Goal: Find specific page/section: Find specific page/section

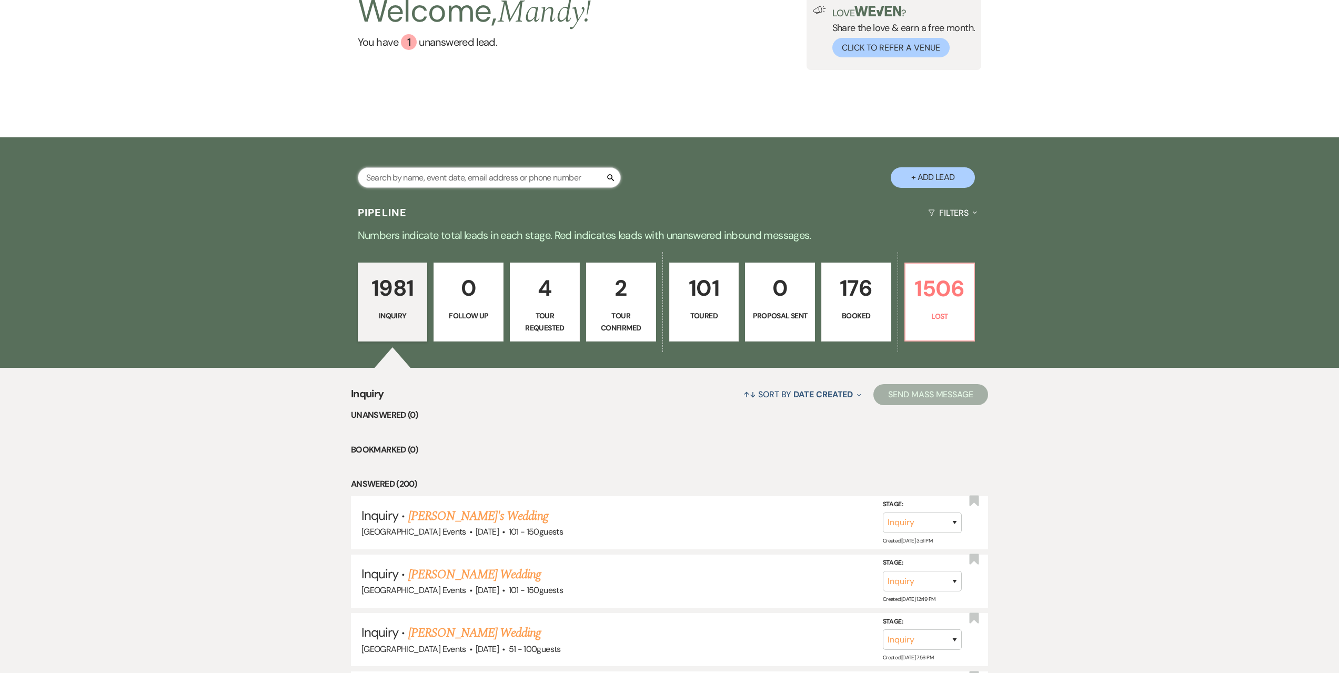
click at [518, 170] on input "text" at bounding box center [489, 177] width 263 height 21
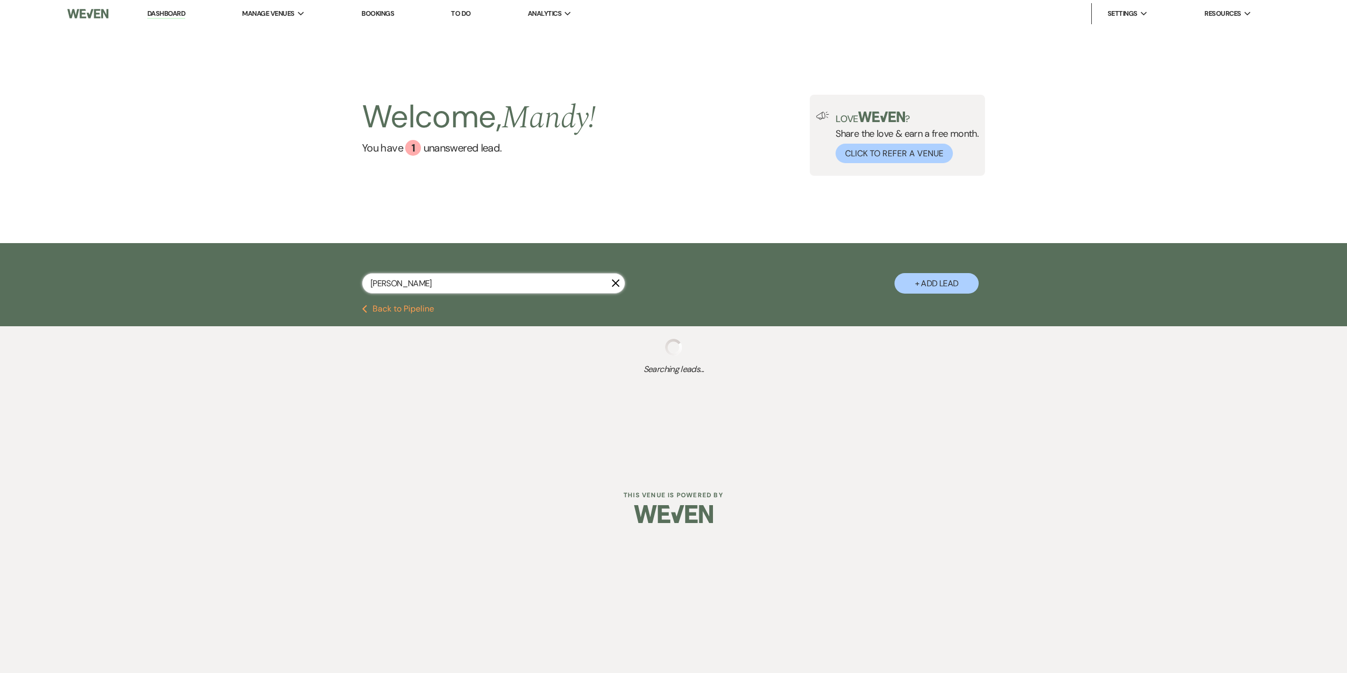
type input "[PERSON_NAME]"
select select "8"
select select "4"
select select "8"
select select "5"
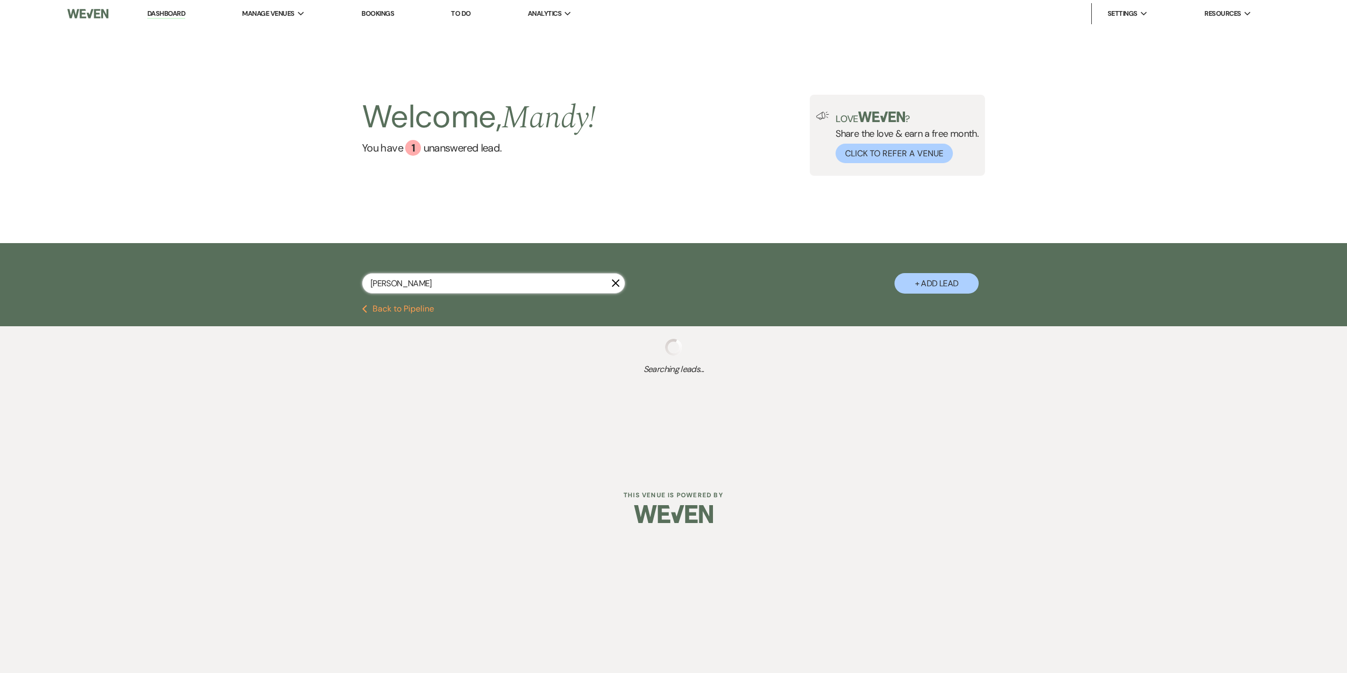
select select "8"
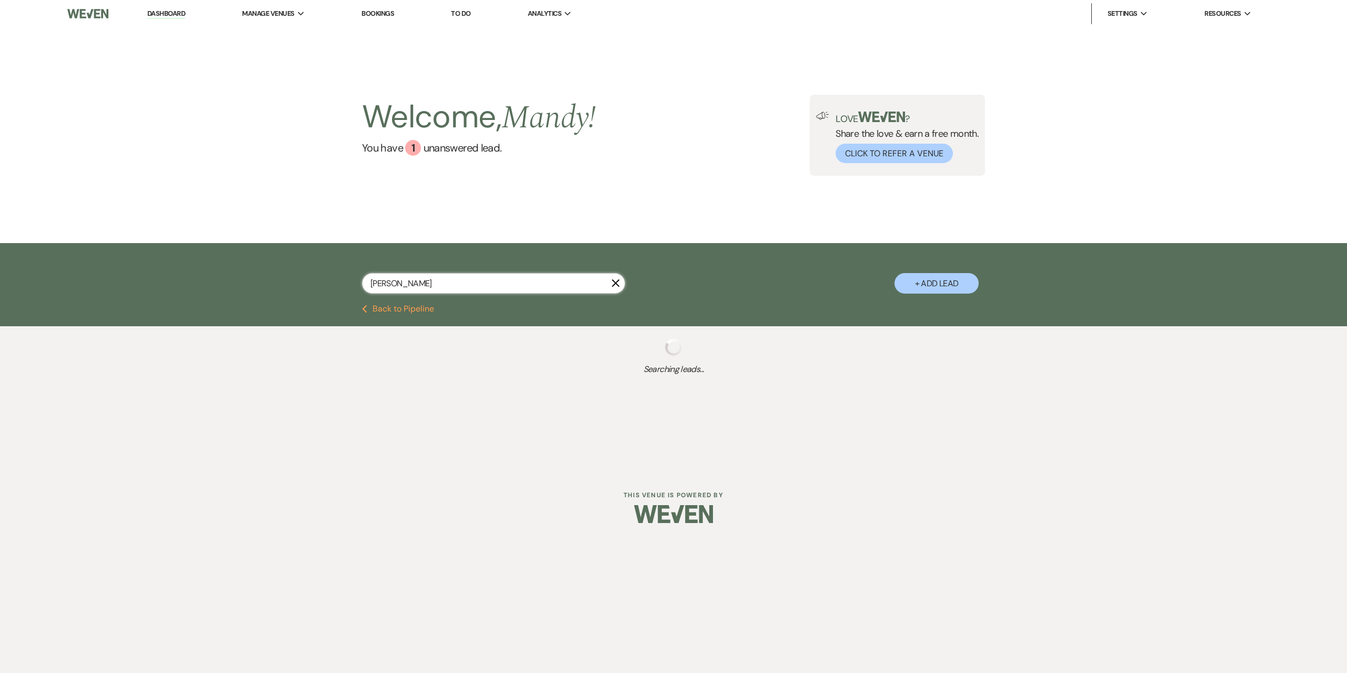
select select "8"
select select "4"
select select "8"
select select "5"
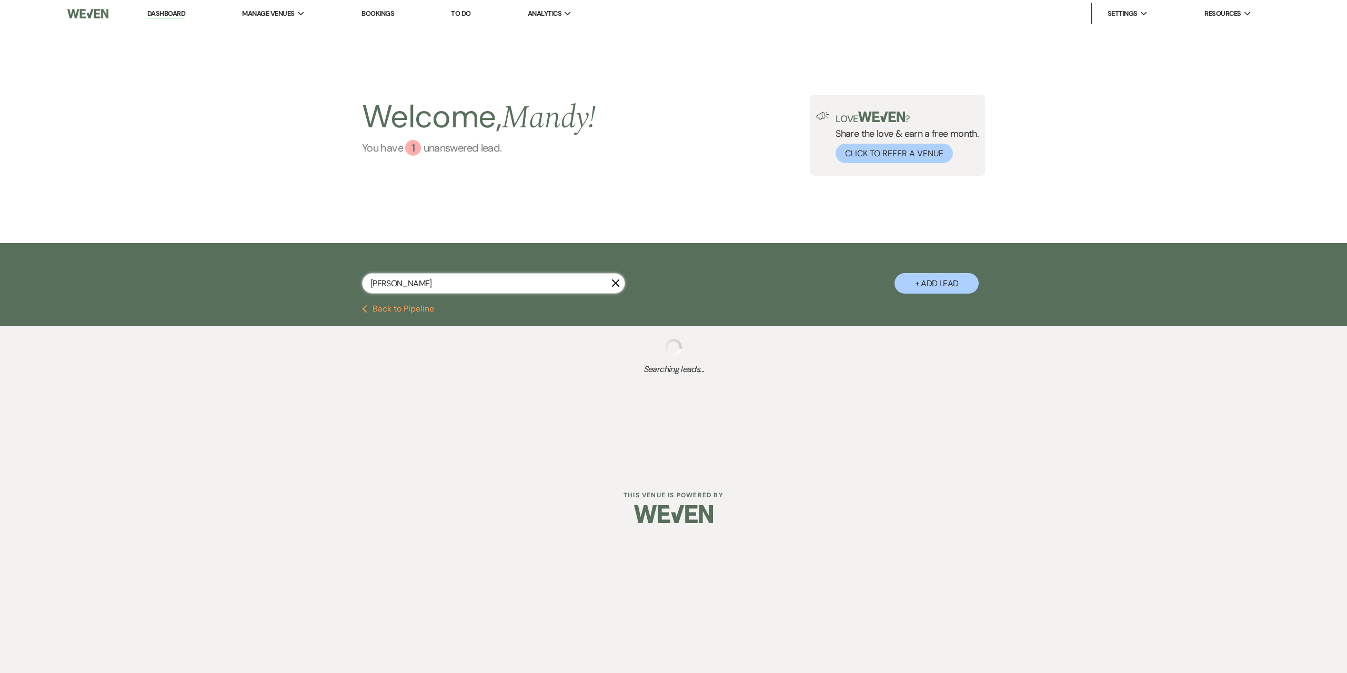
select select "8"
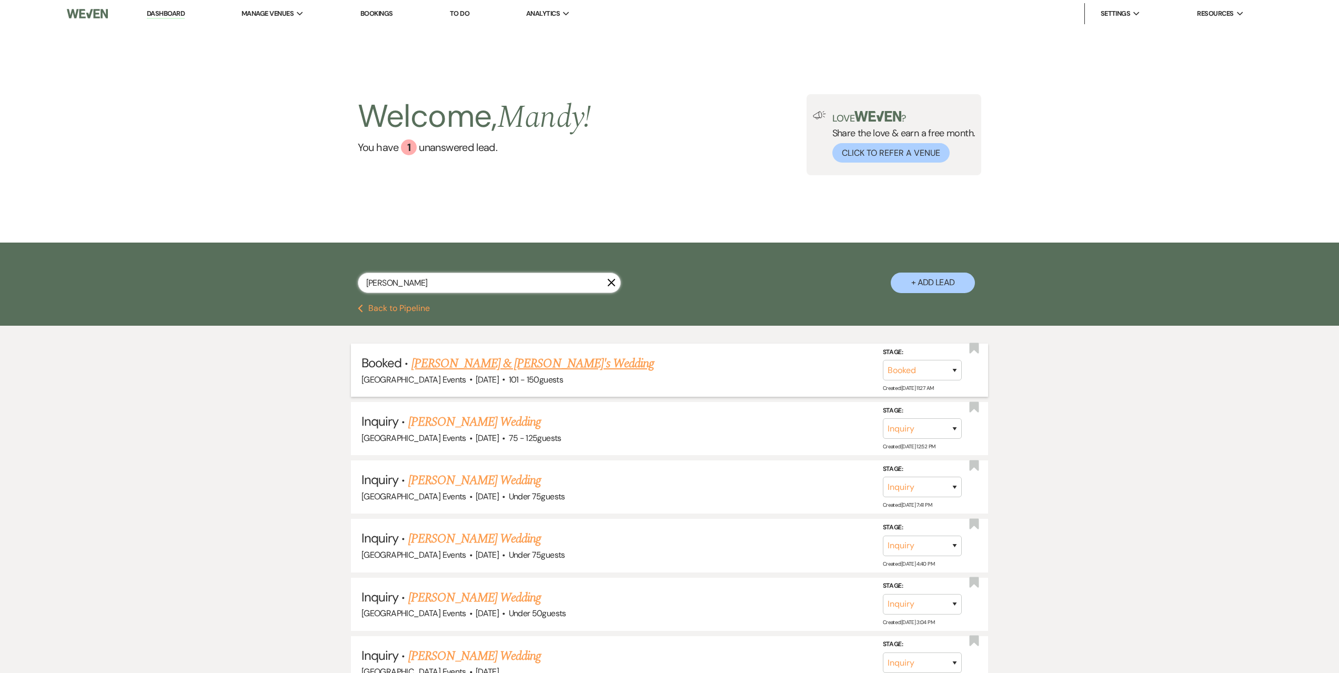
type input "[PERSON_NAME]"
click at [498, 362] on link "[PERSON_NAME] & [PERSON_NAME]'s Wedding" at bounding box center [533, 363] width 243 height 19
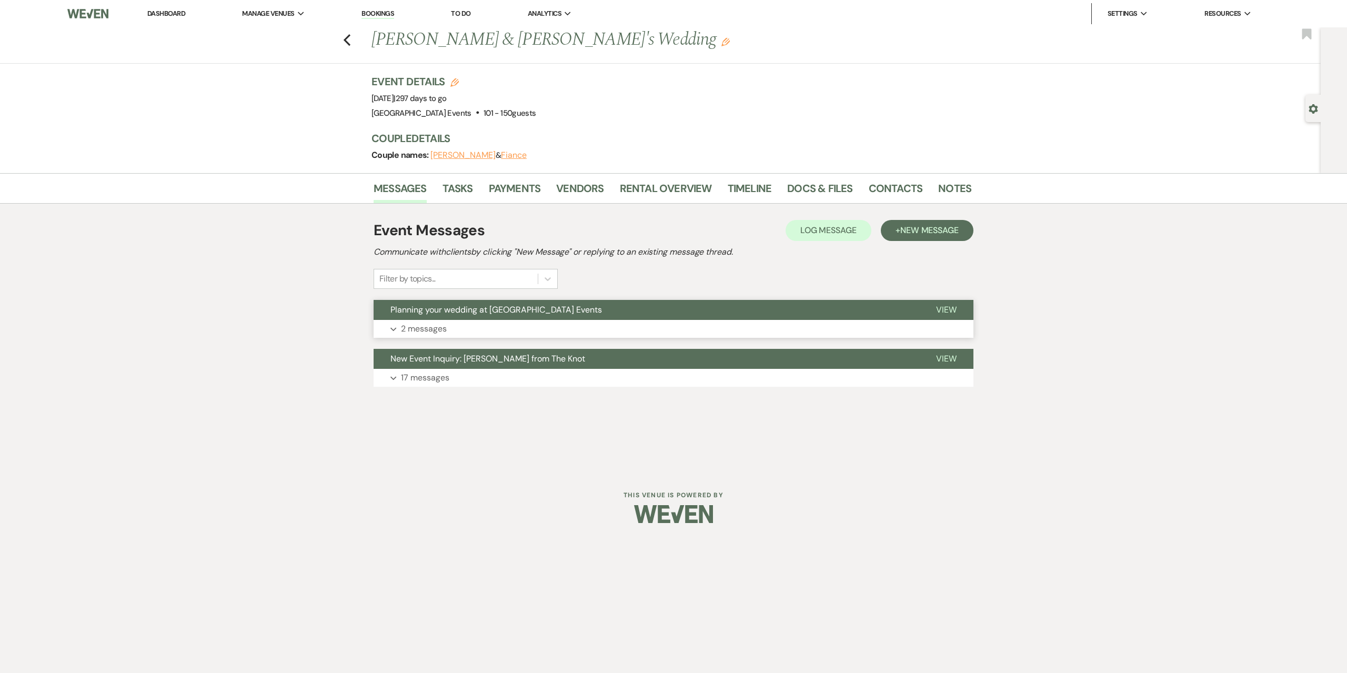
click at [482, 335] on button "Expand 2 messages" at bounding box center [674, 329] width 600 height 18
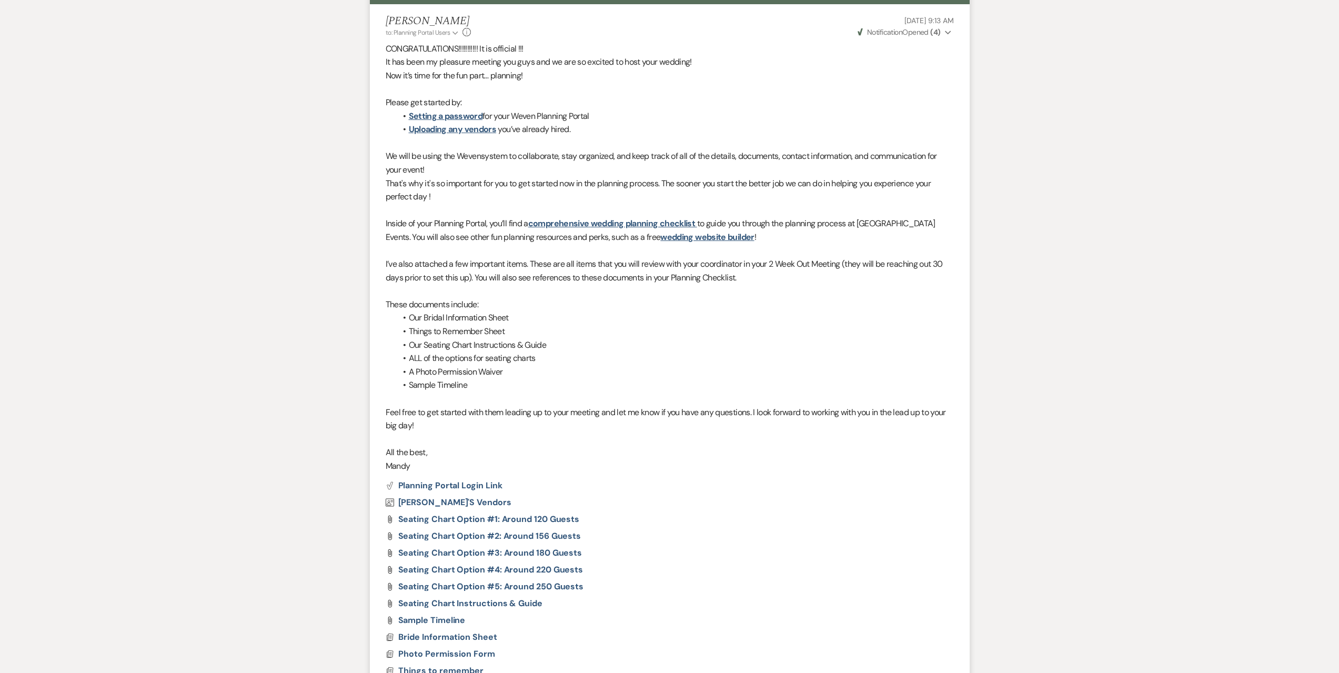
scroll to position [636, 0]
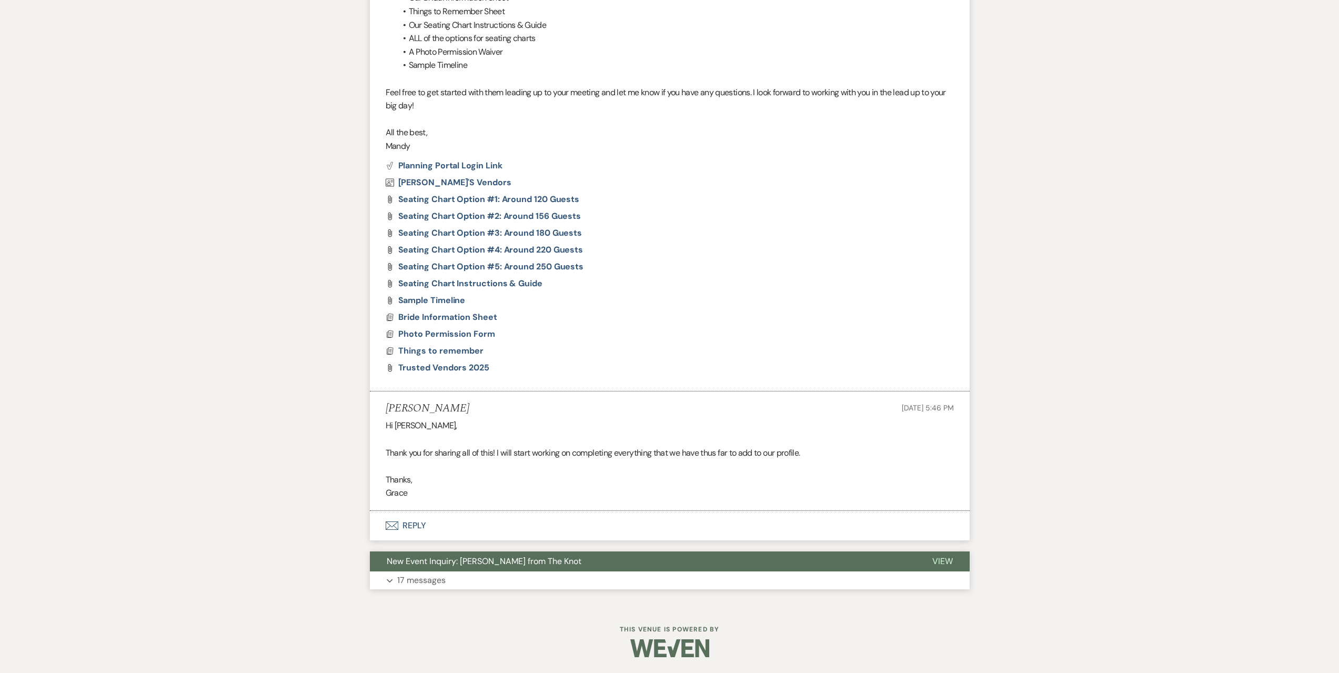
click at [415, 575] on p "17 messages" at bounding box center [421, 581] width 48 height 14
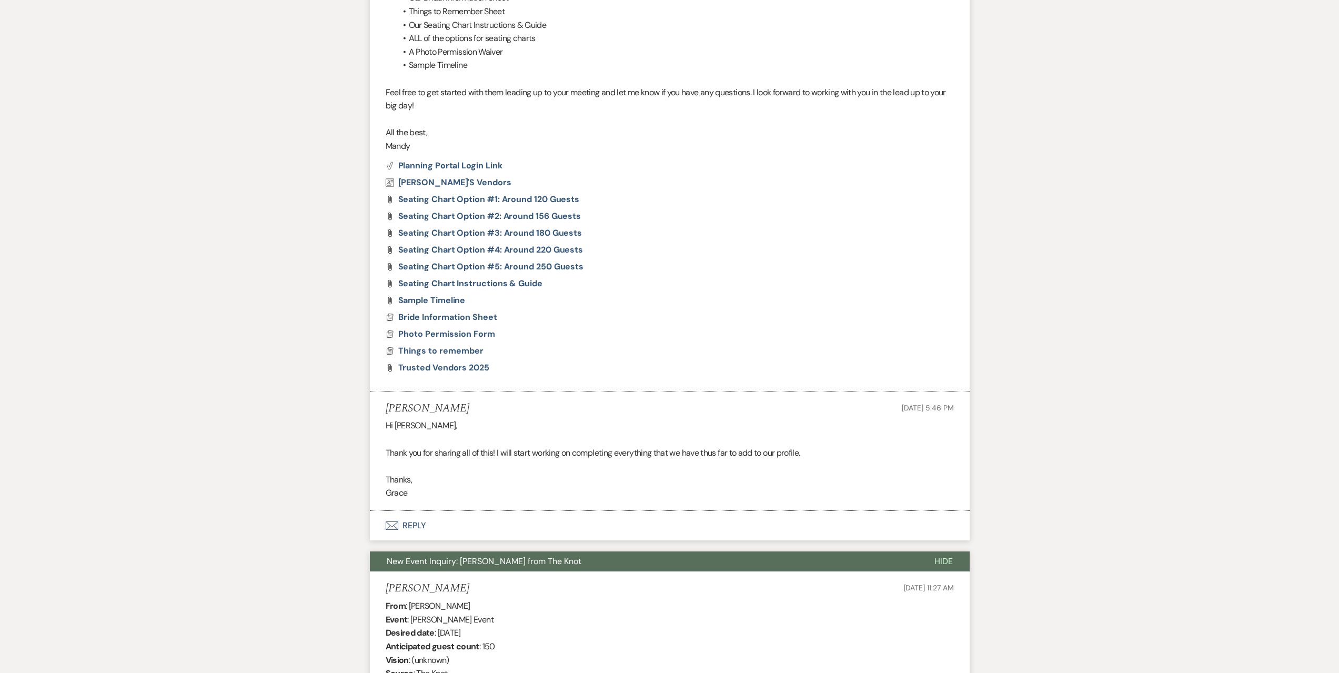
click at [421, 583] on h5 "[PERSON_NAME]" at bounding box center [428, 588] width 84 height 13
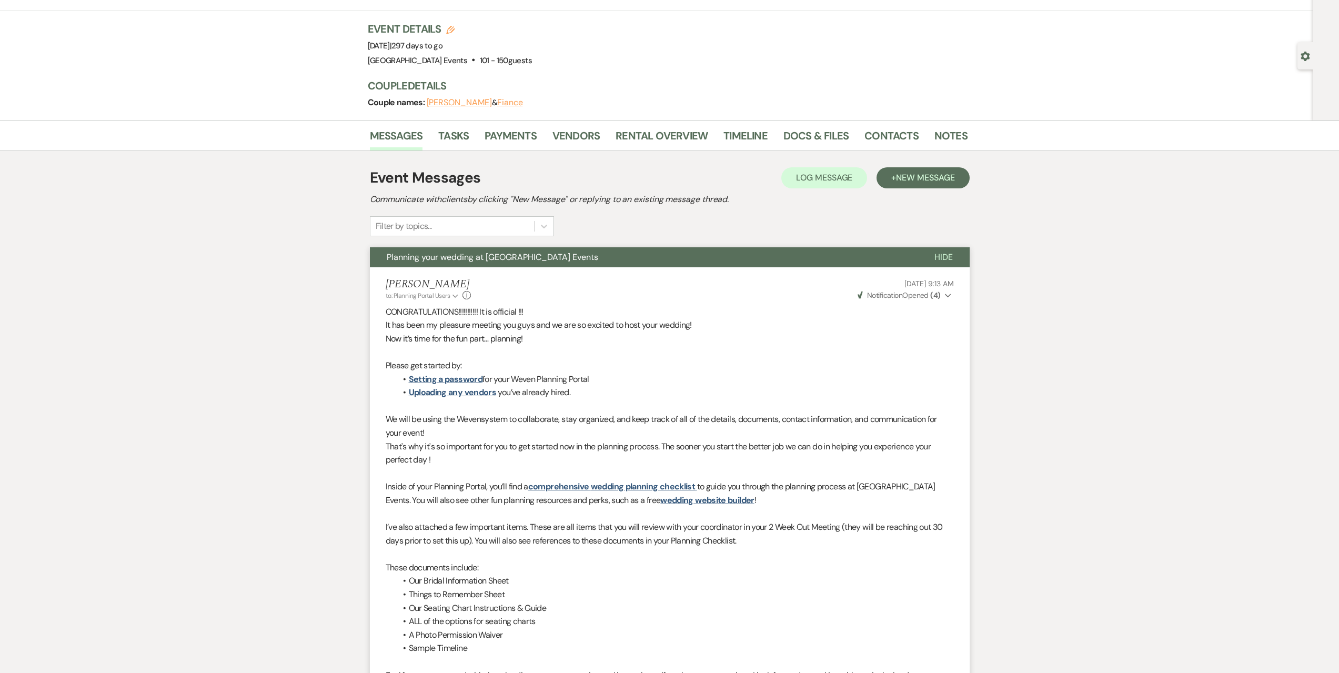
scroll to position [0, 0]
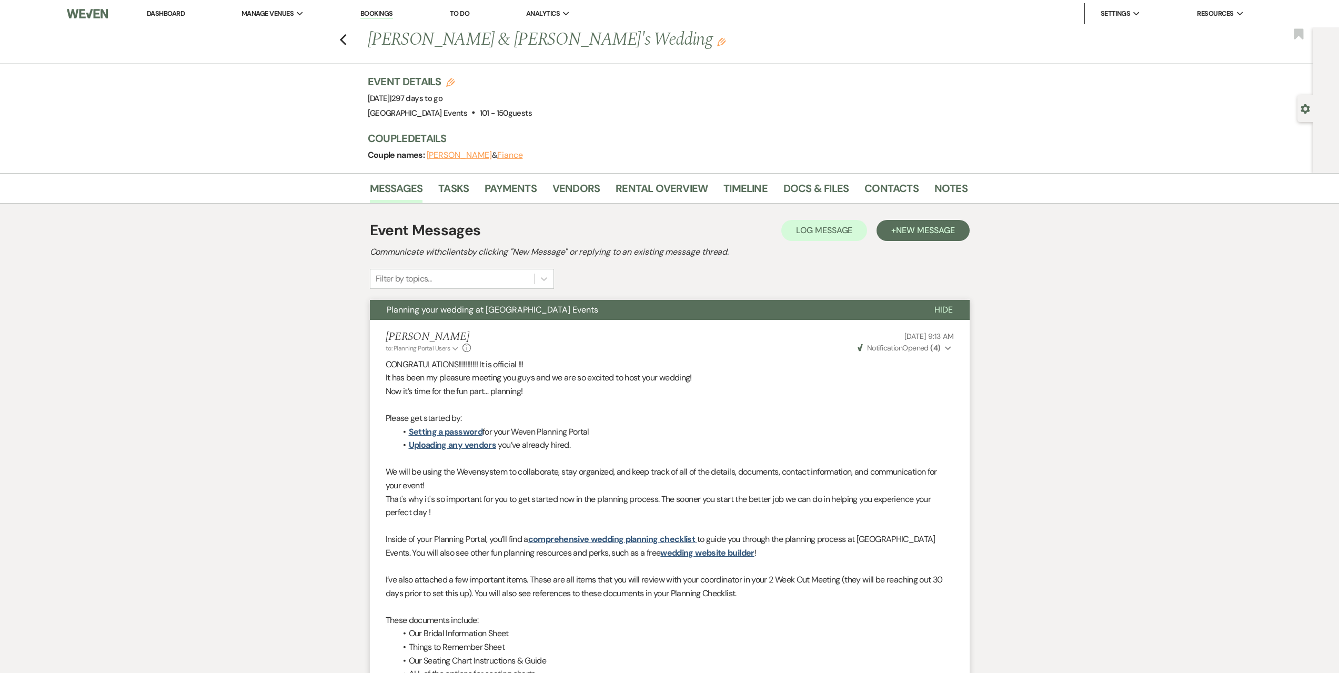
click at [161, 12] on link "Dashboard" at bounding box center [166, 13] width 38 height 9
